Goal: Information Seeking & Learning: Learn about a topic

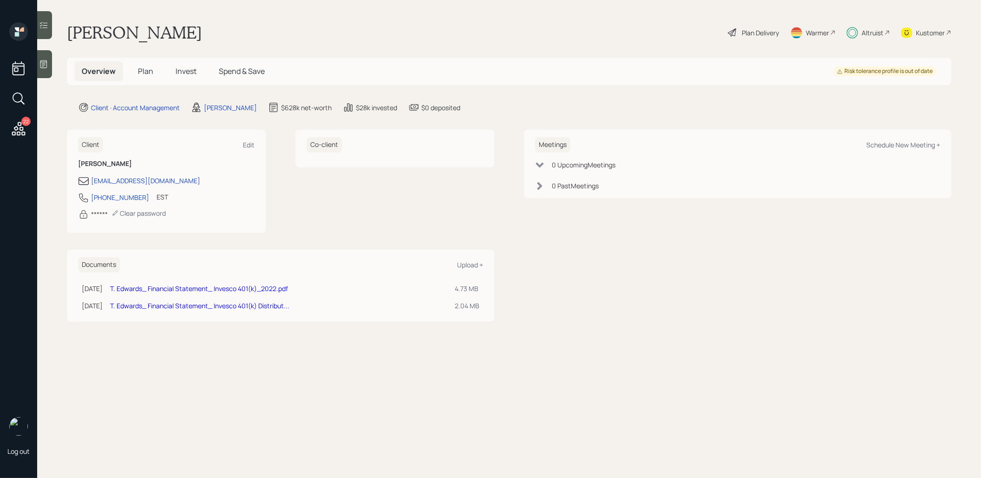
click at [182, 72] on span "Invest" at bounding box center [186, 71] width 21 height 10
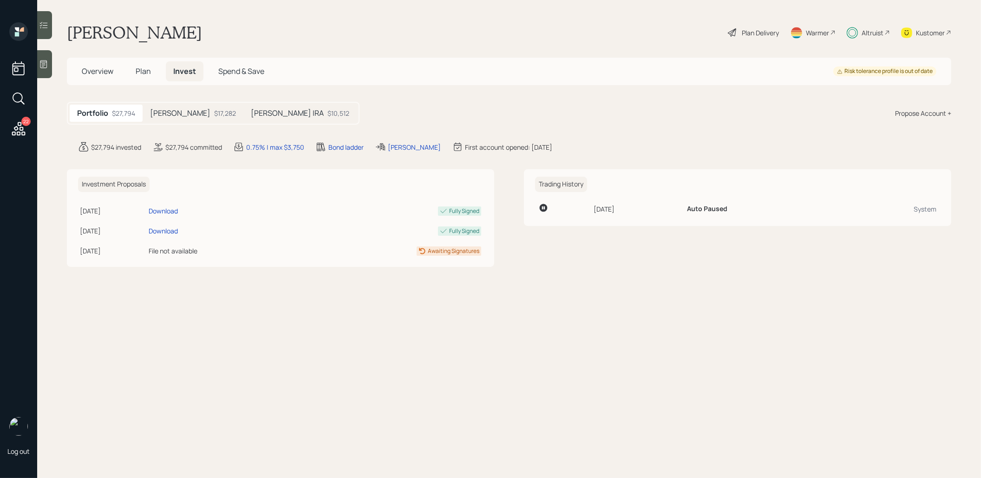
click at [142, 71] on span "Plan" at bounding box center [143, 71] width 15 height 10
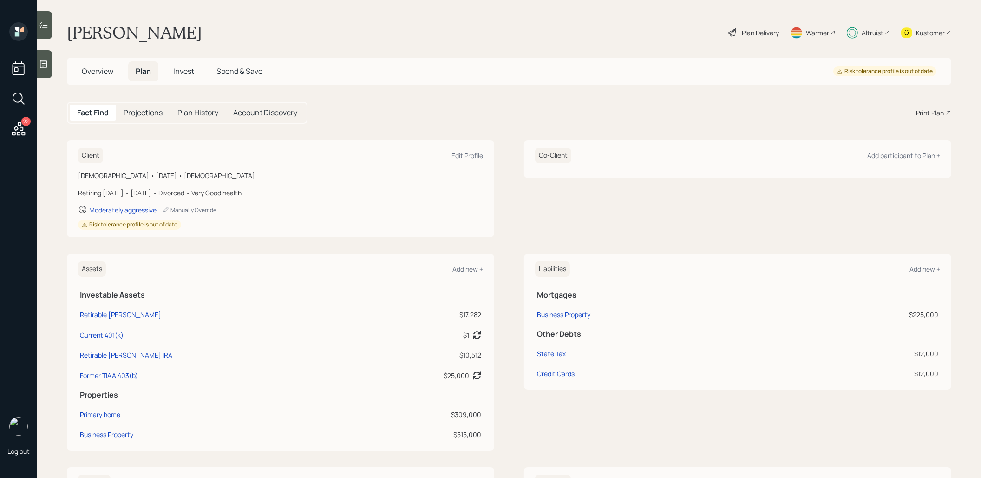
click at [96, 70] on span "Overview" at bounding box center [98, 71] width 32 height 10
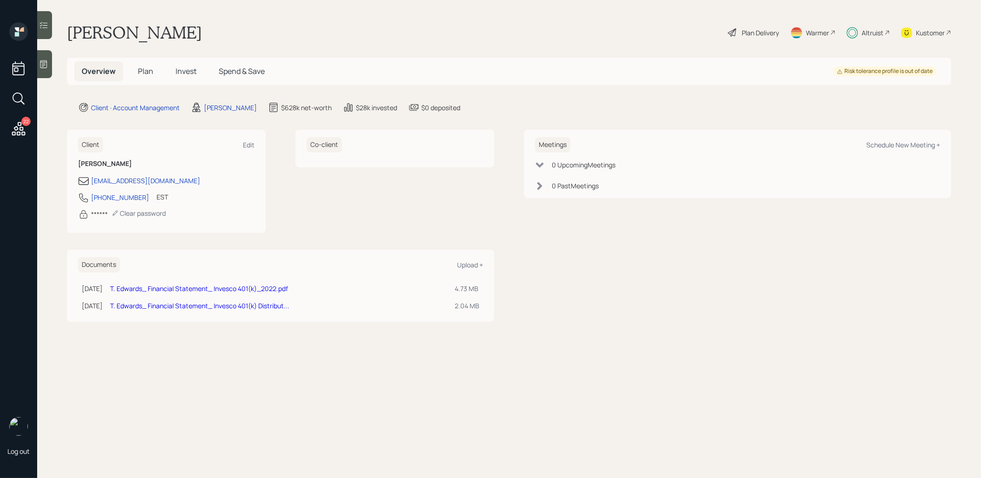
click at [191, 71] on span "Invest" at bounding box center [186, 71] width 21 height 10
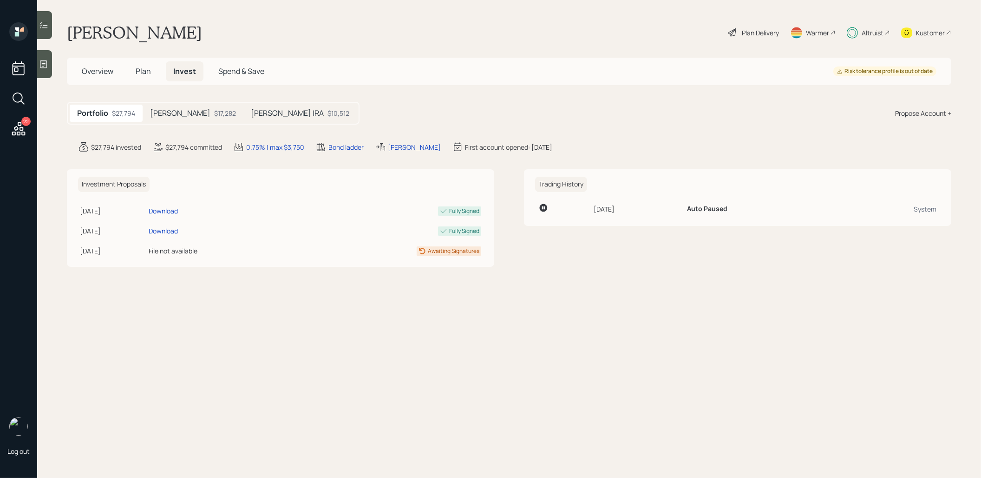
click at [214, 113] on div "$17,282" at bounding box center [225, 113] width 22 height 10
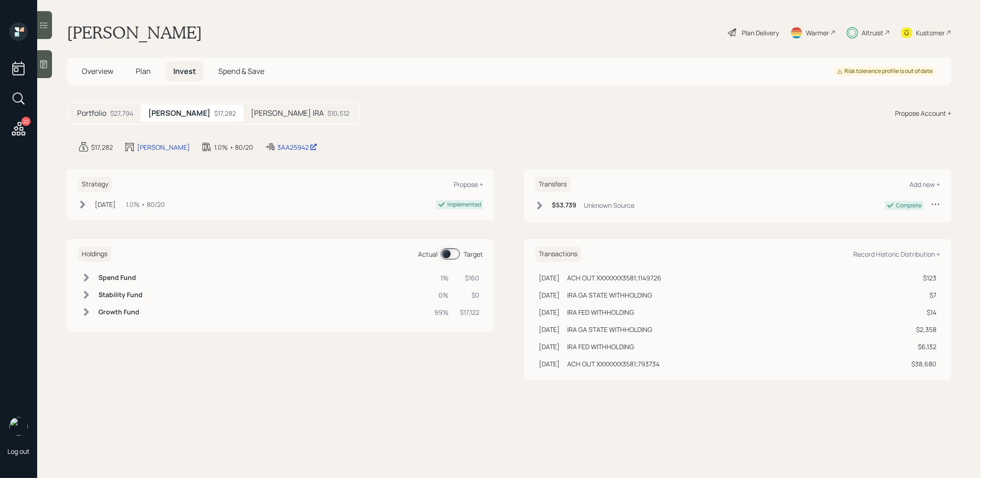
click at [449, 254] on span at bounding box center [450, 253] width 19 height 11
click at [251, 111] on h5 "[PERSON_NAME] IRA" at bounding box center [287, 113] width 73 height 9
